Goal: Find specific page/section: Find specific page/section

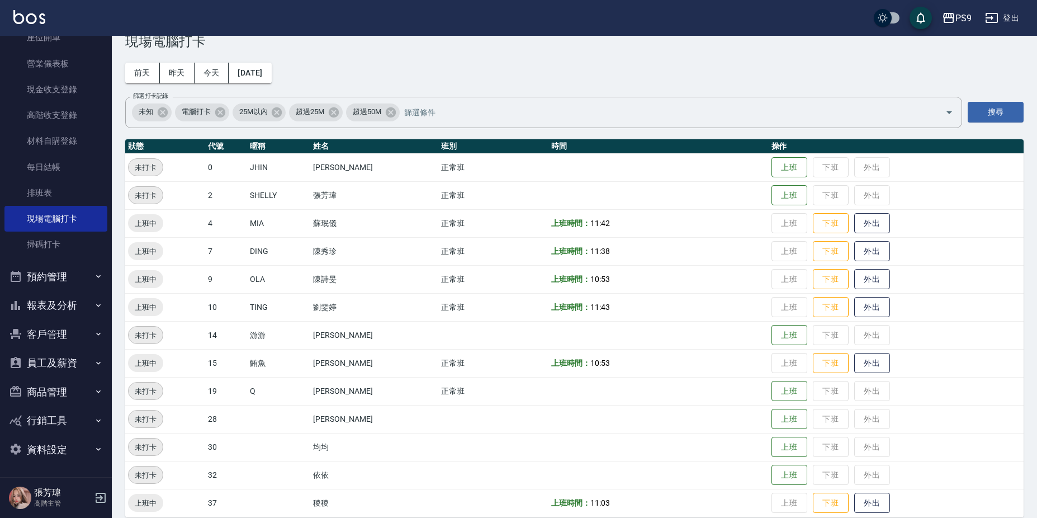
scroll to position [40, 0]
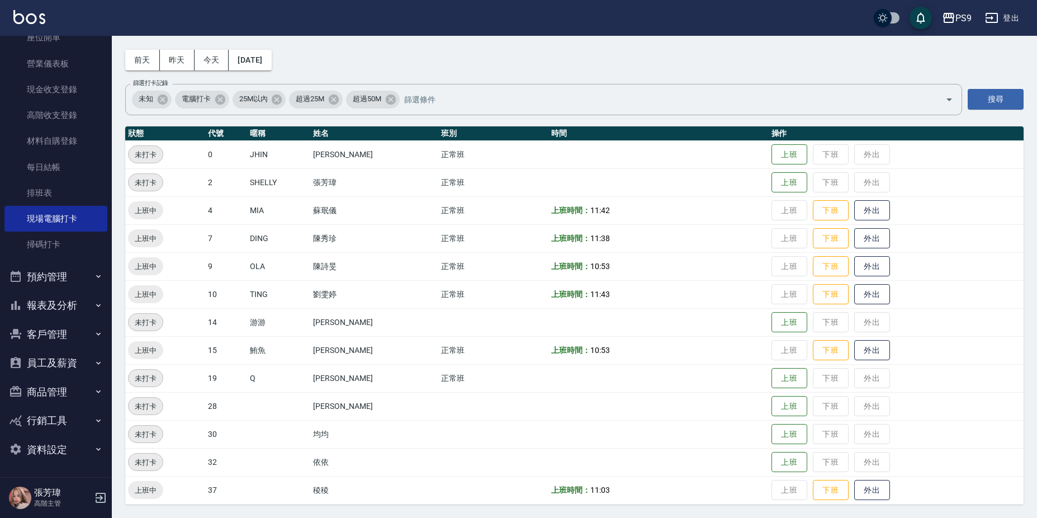
click at [68, 334] on button "客戶管理" at bounding box center [55, 334] width 103 height 29
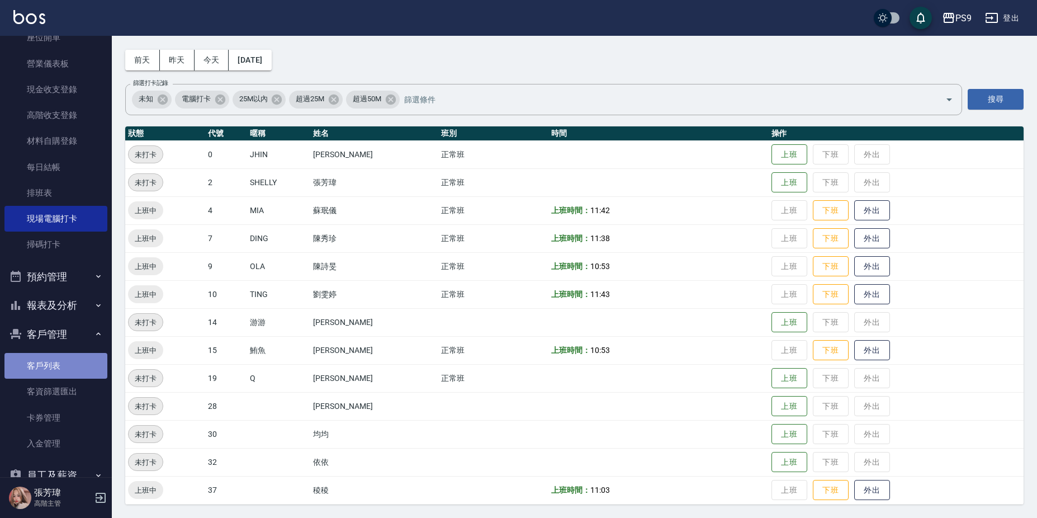
click at [61, 370] on link "客戶列表" at bounding box center [55, 366] width 103 height 26
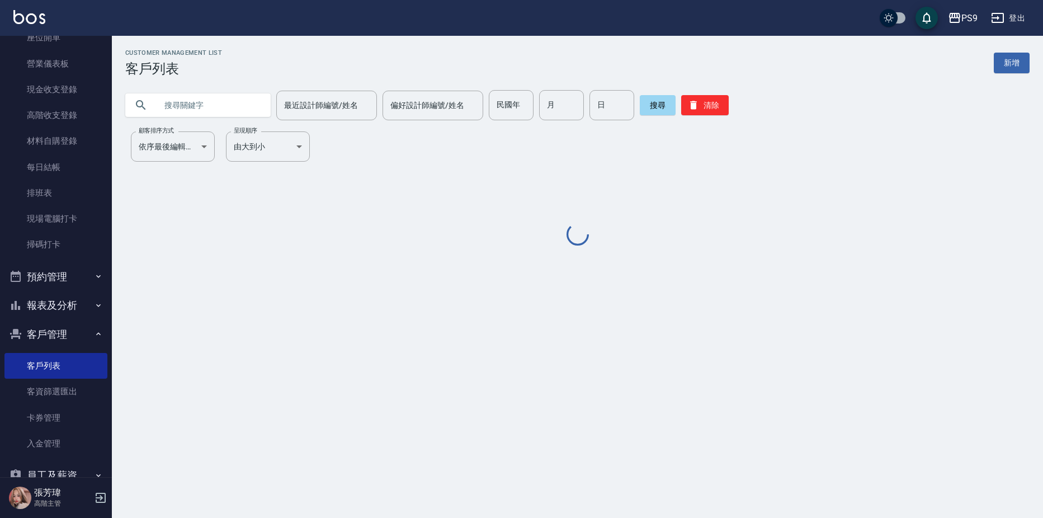
click at [187, 107] on input "text" at bounding box center [209, 105] width 105 height 30
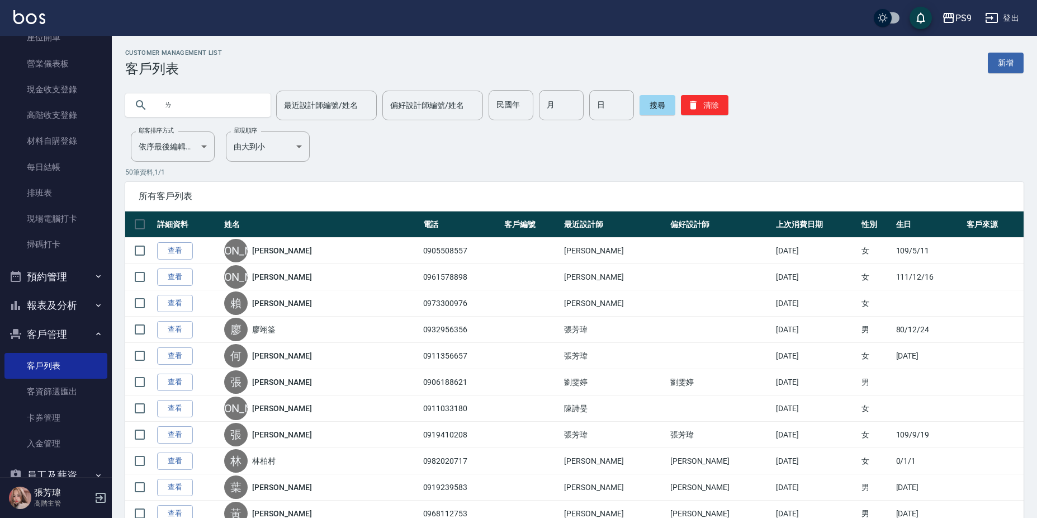
type input "ㄈ"
type input "X"
type input "[PERSON_NAME]"
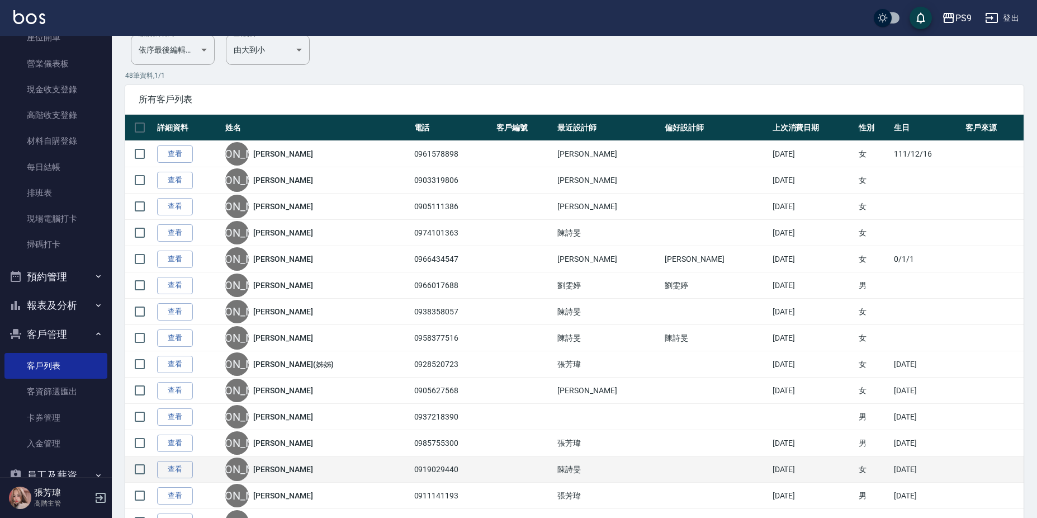
scroll to position [112, 0]
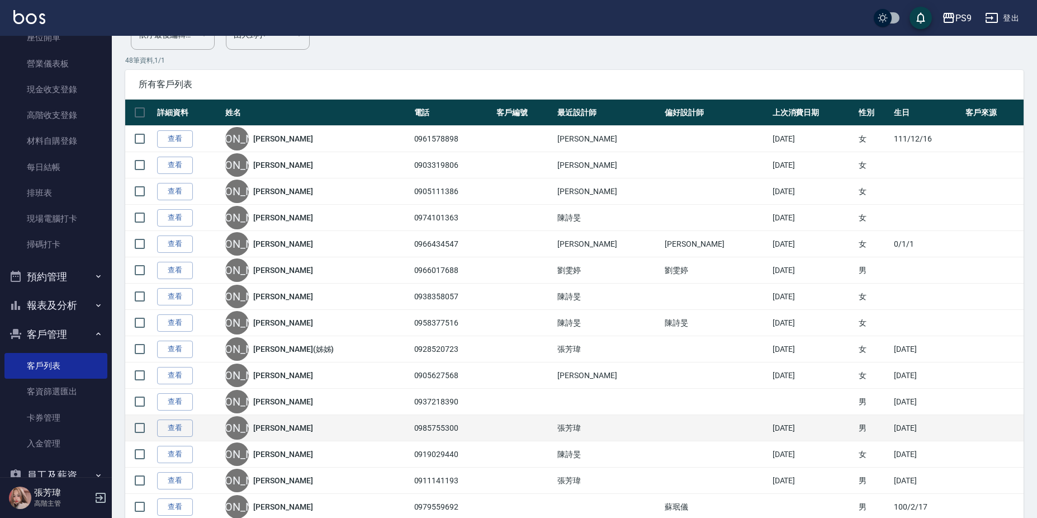
click at [281, 432] on link "[PERSON_NAME]" at bounding box center [282, 427] width 59 height 11
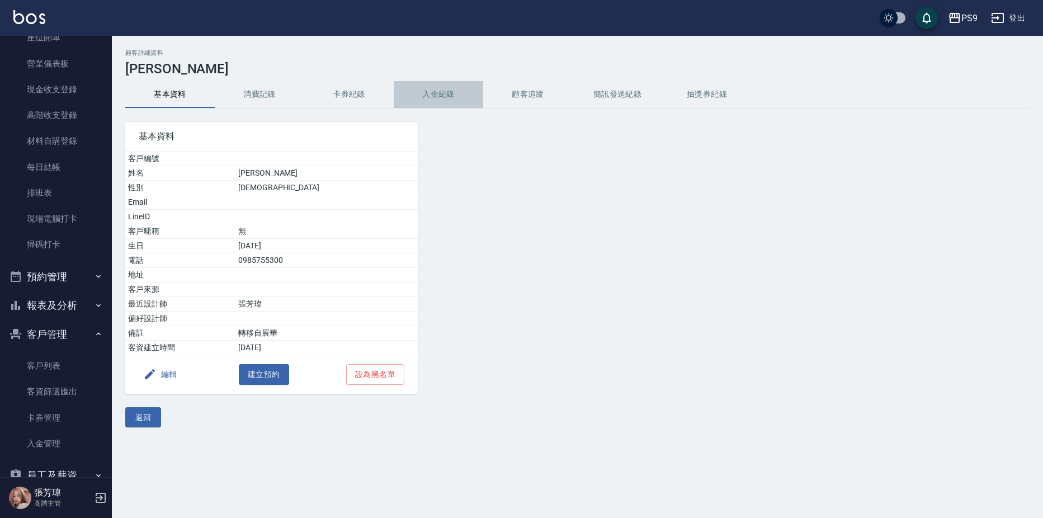
click at [433, 97] on button "入金紀錄" at bounding box center [438, 94] width 89 height 27
